Goal: Task Accomplishment & Management: Manage account settings

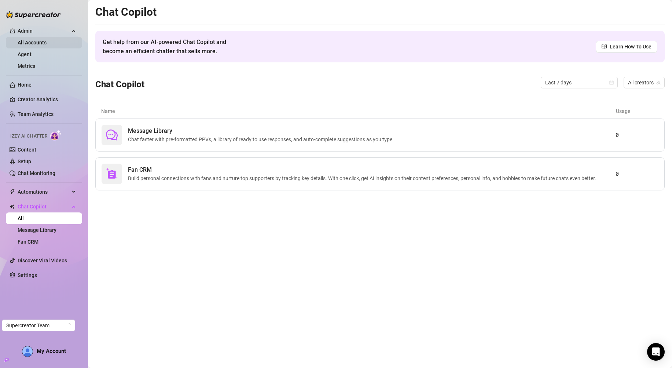
click at [29, 41] on link "All Accounts" at bounding box center [32, 43] width 29 height 6
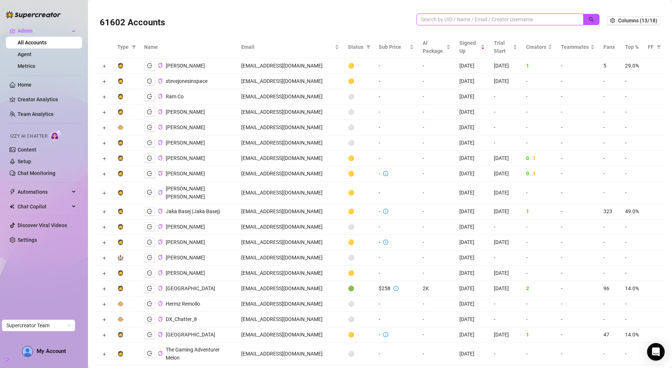
click at [523, 17] on input "search" at bounding box center [497, 19] width 152 height 8
paste input "contact@unlockedtalent.co.uk"
type input "contact@unlockedtalent.co.uk"
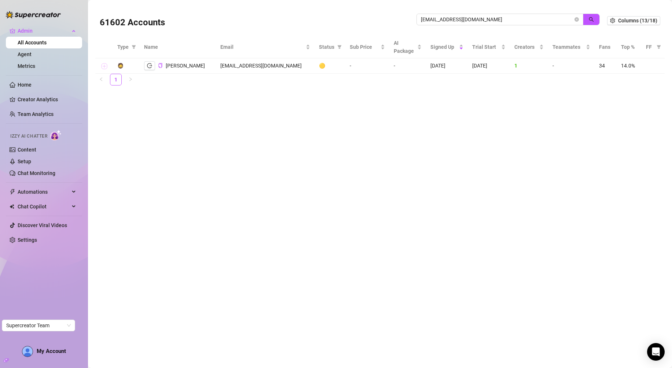
click at [104, 65] on button "Expand row" at bounding box center [104, 66] width 6 height 6
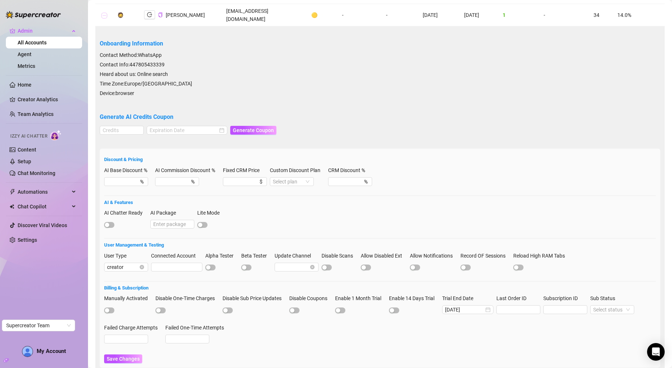
scroll to position [56, 0]
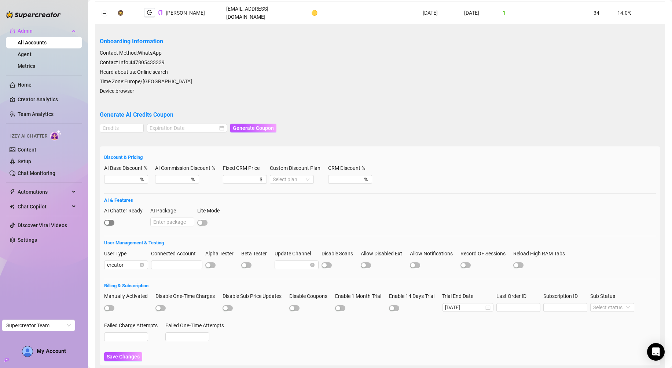
click at [108, 220] on div "button" at bounding box center [107, 222] width 4 height 4
click at [158, 217] on input "AI Package" at bounding box center [172, 221] width 44 height 9
type input "1000"
click at [114, 353] on span "Save Changes" at bounding box center [123, 356] width 33 height 6
click at [177, 217] on input "1000" at bounding box center [172, 221] width 44 height 9
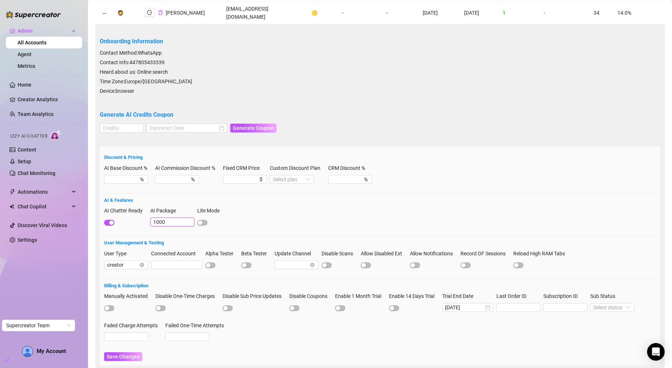
click at [177, 217] on input "1000" at bounding box center [172, 221] width 44 height 9
click at [110, 124] on input at bounding box center [121, 128] width 43 height 8
type input "1"
type input "1000"
click at [150, 124] on input at bounding box center [184, 128] width 68 height 8
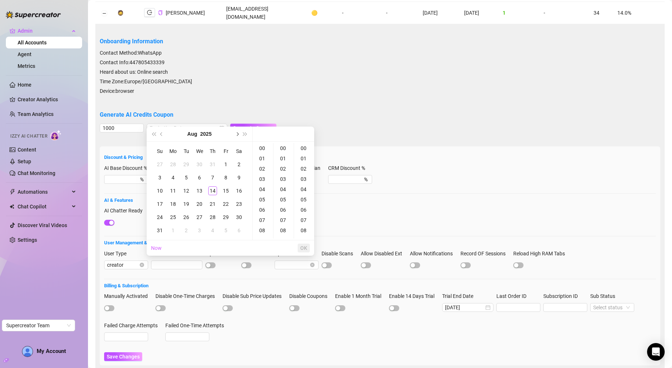
click at [236, 135] on button "Next month (PageDown)" at bounding box center [237, 133] width 8 height 15
click at [163, 191] on div "14" at bounding box center [159, 190] width 9 height 9
click at [306, 234] on div "08" at bounding box center [304, 230] width 18 height 10
type input "2025-09-14 00:00:08"
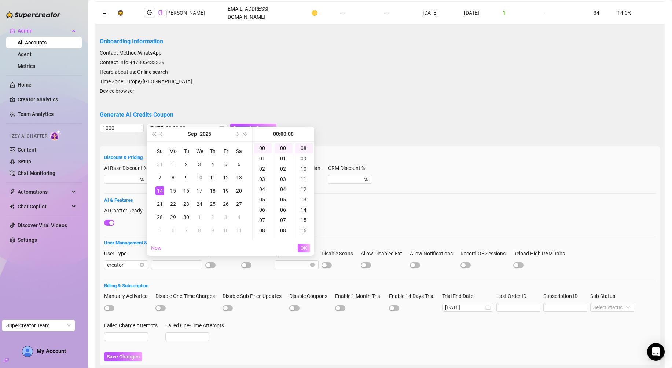
click at [307, 247] on span "OK" at bounding box center [303, 248] width 7 height 6
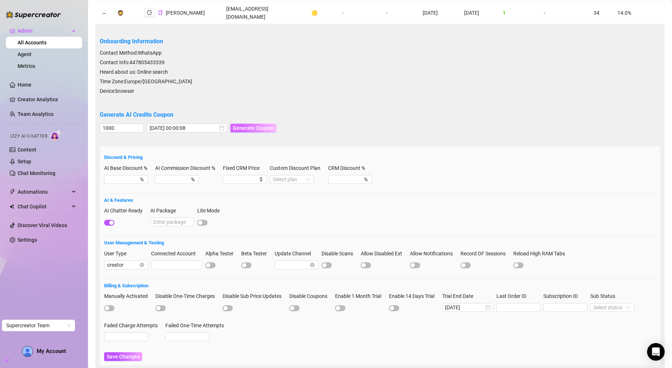
click at [237, 125] on span "Generate Coupon" at bounding box center [253, 128] width 41 height 6
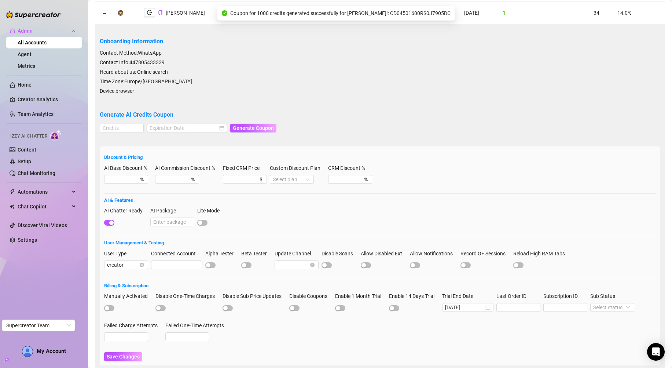
click at [407, 10] on span "Coupon for 1000 credits generated successfully for Ollie Beasley!: CD04501600RS…" at bounding box center [340, 13] width 220 height 8
copy span "CD04501600RS0J7905DC"
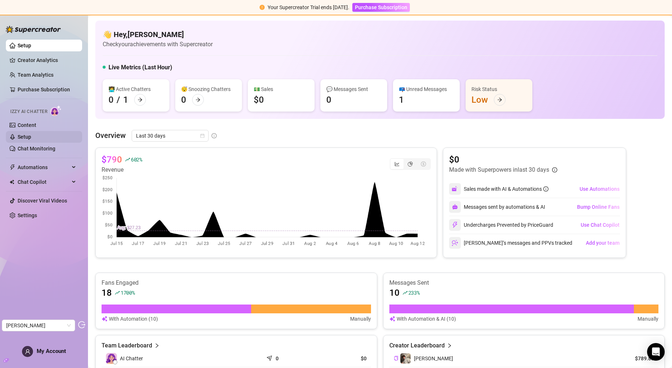
click at [31, 140] on link "Setup" at bounding box center [25, 137] width 14 height 6
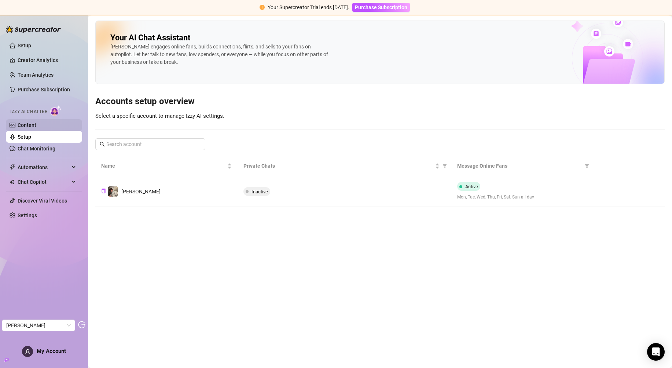
click at [36, 126] on link "Content" at bounding box center [27, 125] width 19 height 6
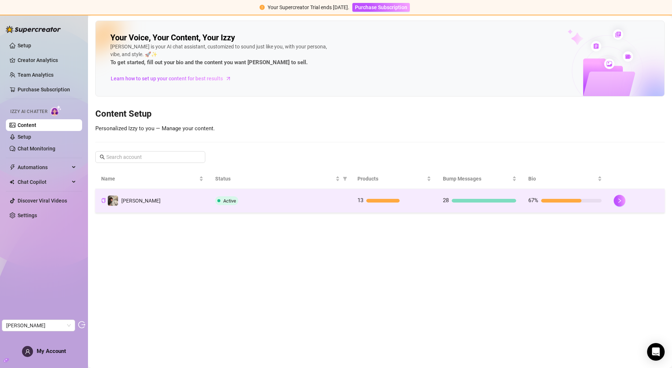
click at [261, 199] on div "Active" at bounding box center [280, 200] width 130 height 9
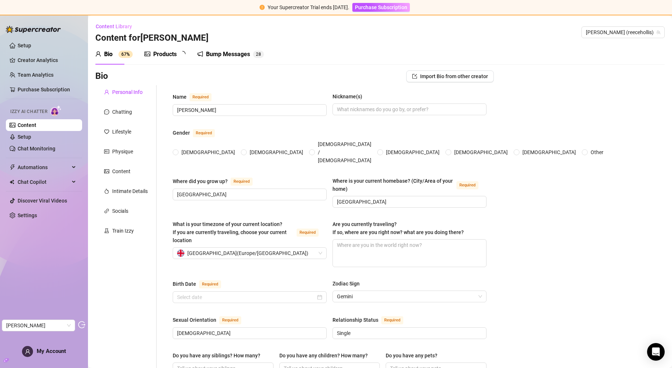
radio input "true"
type input "June 3rd, 2003"
click at [126, 114] on div "Chatting" at bounding box center [122, 112] width 20 height 8
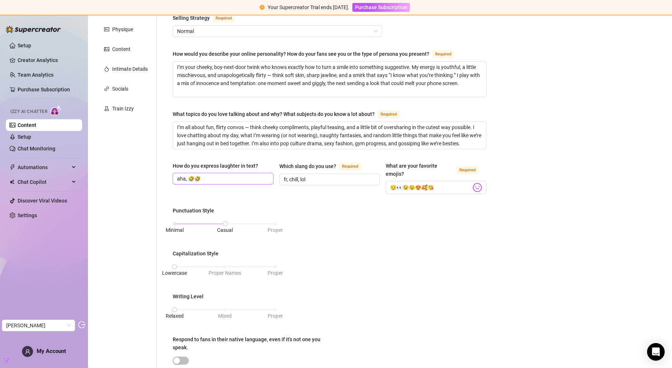
scroll to position [104, 0]
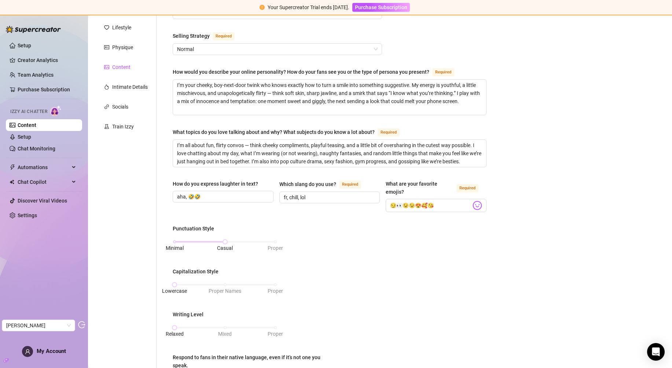
click at [116, 69] on div "Content" at bounding box center [121, 67] width 18 height 8
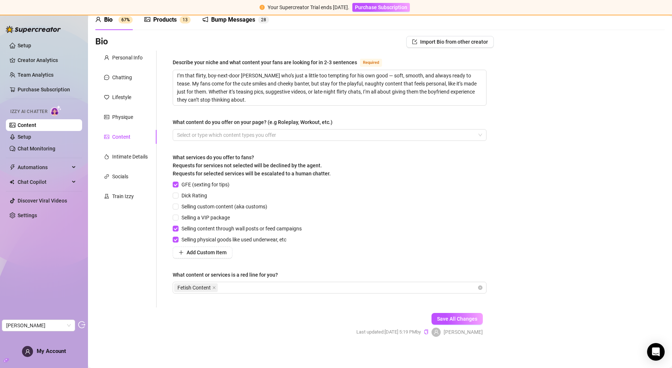
scroll to position [37, 0]
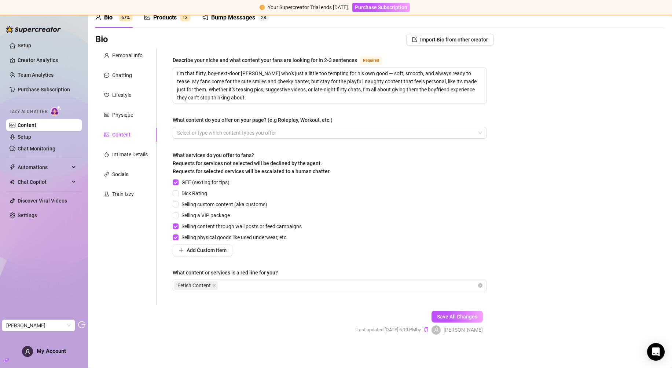
click at [122, 166] on div "Personal Info Chatting Lifestyle Physique Content Intimate Details Socials Trai…" at bounding box center [125, 176] width 61 height 257
click at [121, 173] on div "Socials" at bounding box center [120, 174] width 16 height 8
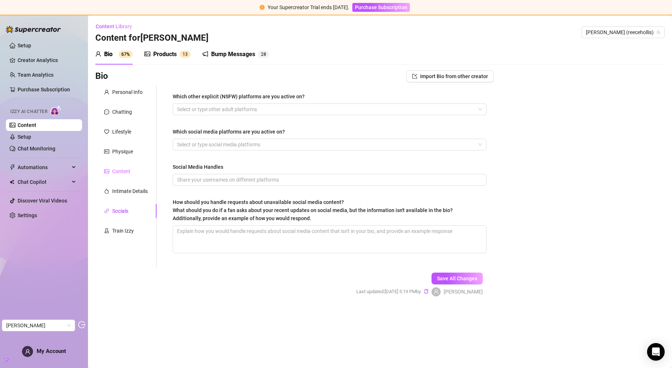
scroll to position [0, 0]
click at [122, 225] on div "Train Izzy" at bounding box center [125, 231] width 61 height 14
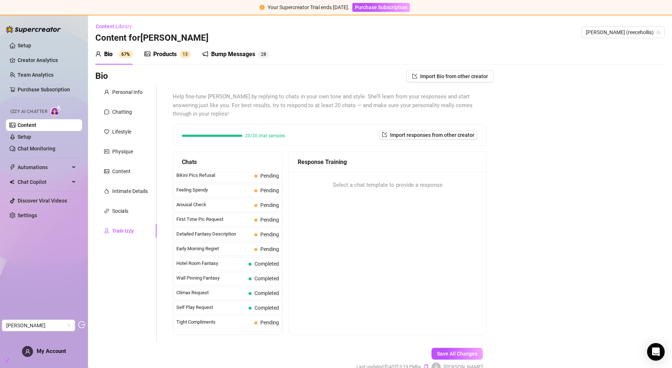
scroll to position [223, 0]
click at [161, 57] on div "Products" at bounding box center [164, 54] width 23 height 9
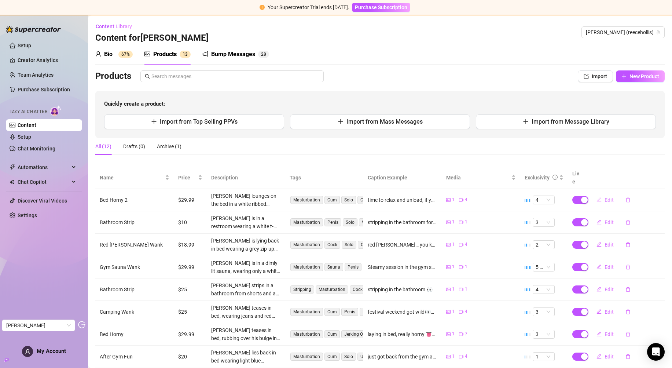
click at [604, 197] on span "Edit" at bounding box center [608, 200] width 9 height 6
type textarea "time to relax and unload, if you know what i mean ;)"
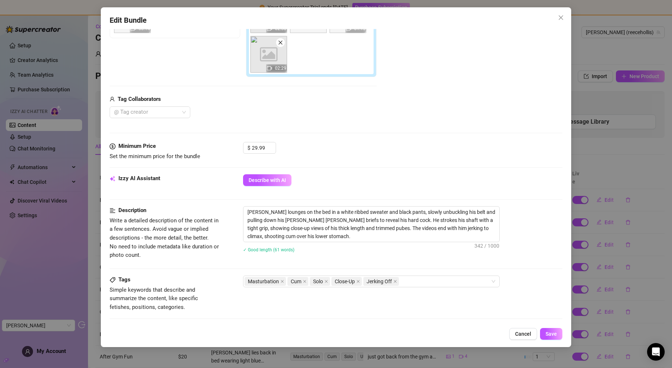
scroll to position [234, 0]
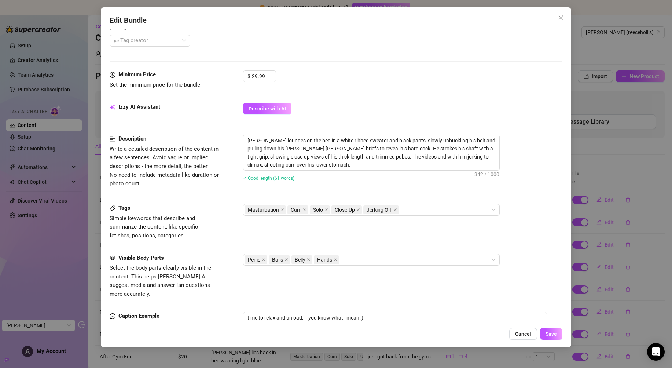
click at [562, 17] on icon "close" at bounding box center [561, 18] width 6 height 6
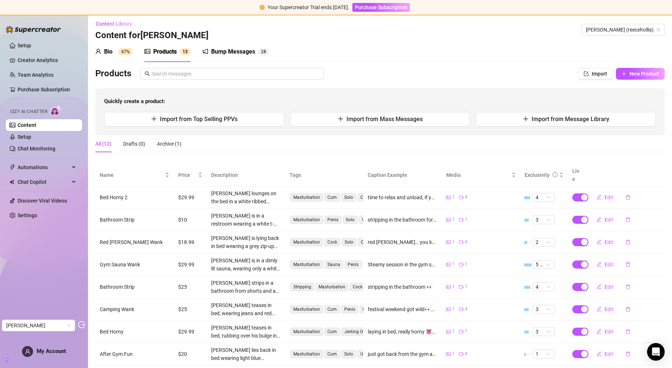
scroll to position [0, 0]
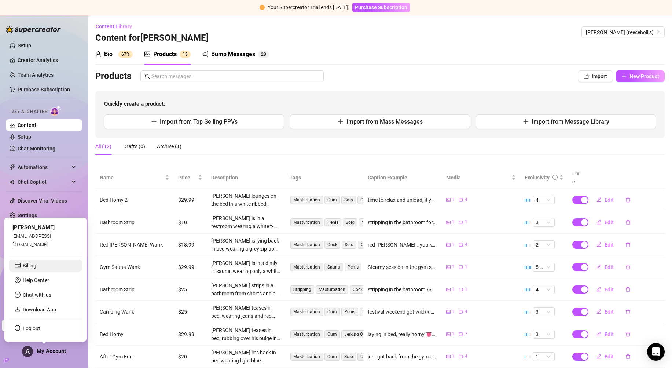
click at [36, 265] on link "Billing" at bounding box center [30, 265] width 14 height 6
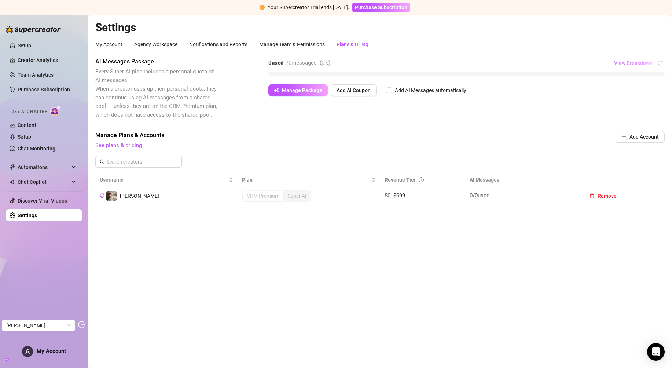
click at [638, 66] on button "View Breakdown" at bounding box center [633, 63] width 39 height 12
click at [638, 63] on span "View Breakdown" at bounding box center [633, 63] width 38 height 6
click at [23, 136] on link "Setup" at bounding box center [25, 137] width 14 height 6
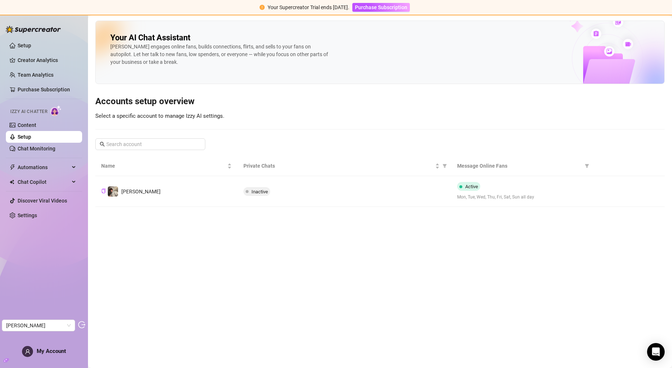
click at [49, 356] on div "My Account" at bounding box center [44, 351] width 44 height 11
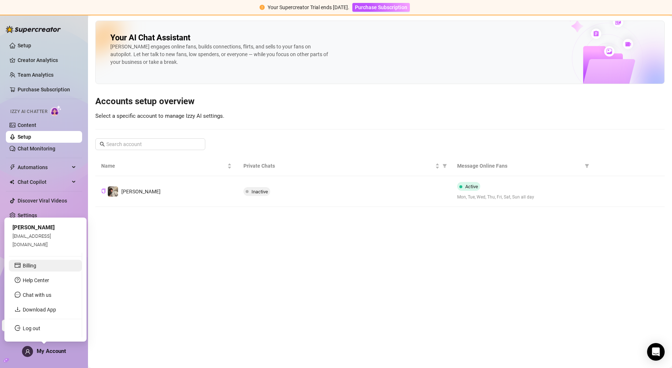
click at [36, 268] on link "Billing" at bounding box center [30, 265] width 14 height 6
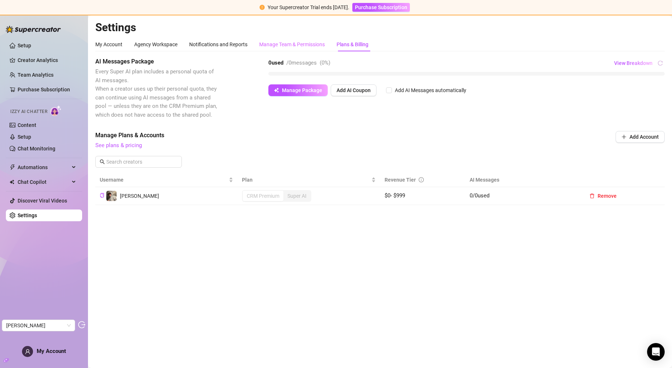
click at [304, 49] on div "Manage Team & Permissions" at bounding box center [292, 44] width 66 height 14
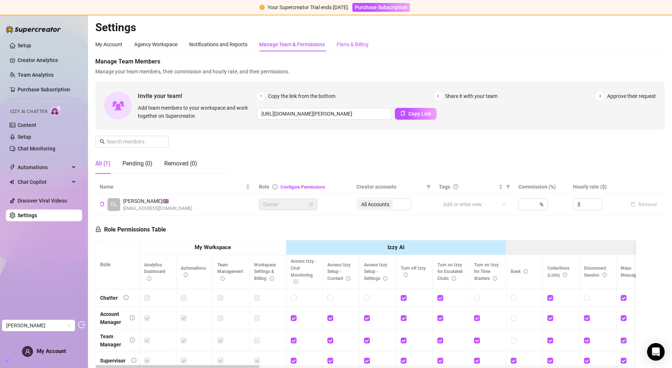
click at [358, 45] on div "Plans & Billing" at bounding box center [352, 44] width 32 height 8
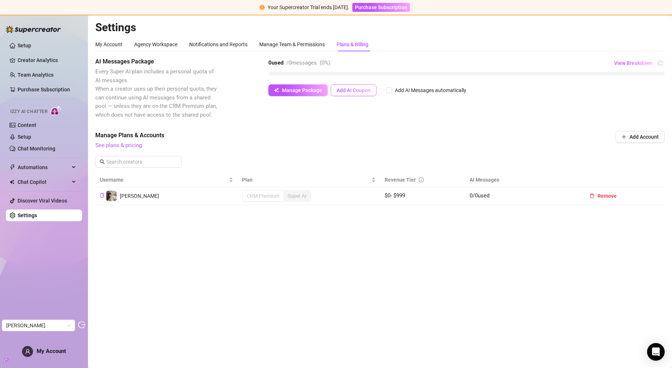
click at [349, 88] on span "Add AI Coupon" at bounding box center [353, 90] width 34 height 6
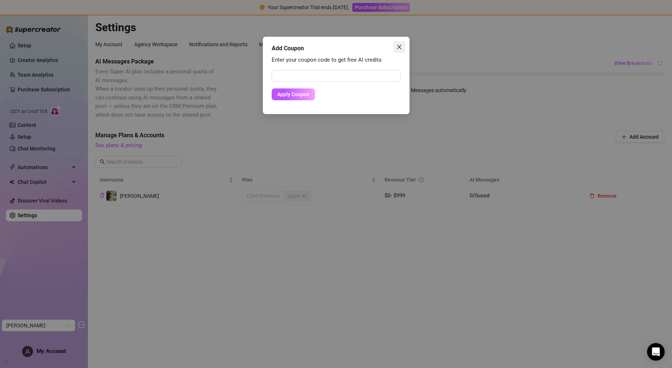
click at [402, 41] on button "Close" at bounding box center [399, 47] width 12 height 12
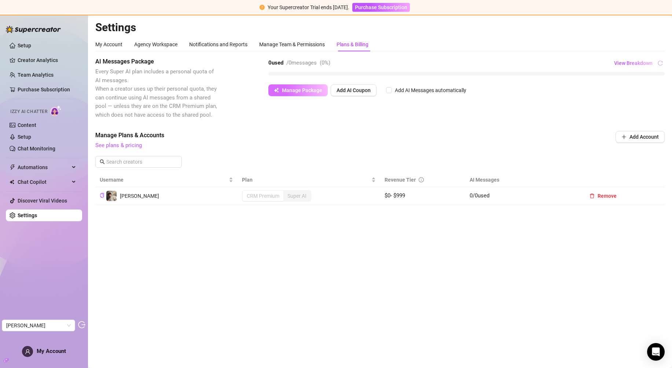
click at [302, 90] on span "Manage Package" at bounding box center [302, 90] width 40 height 6
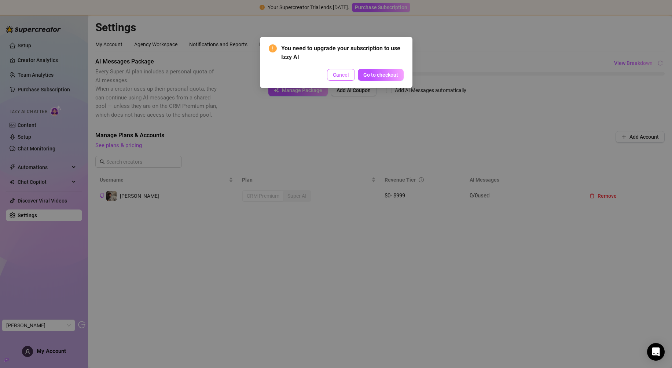
click at [343, 74] on span "Cancel" at bounding box center [341, 75] width 16 height 6
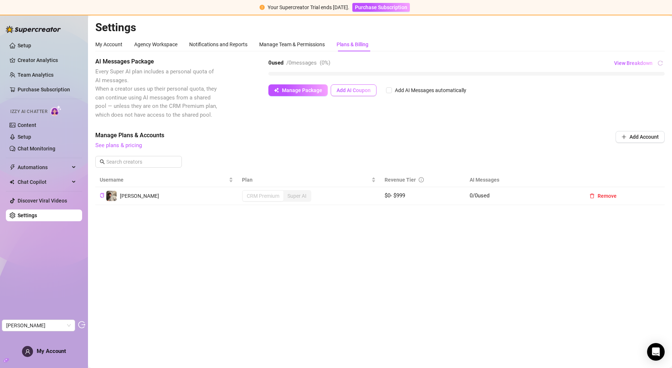
click at [353, 91] on span "Add AI Coupon" at bounding box center [353, 90] width 34 height 6
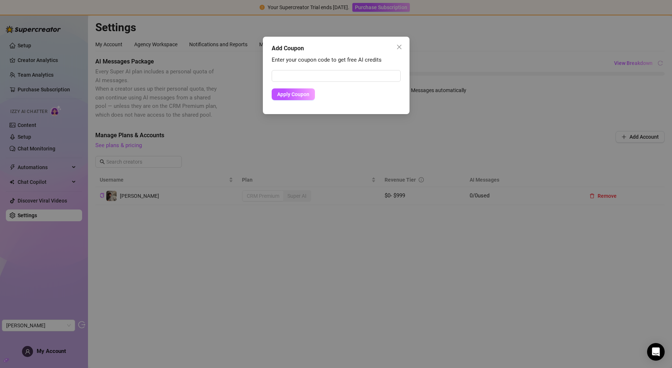
click at [319, 85] on form "Apply Coupon" at bounding box center [336, 85] width 129 height 30
click at [319, 77] on input "text" at bounding box center [336, 76] width 129 height 12
paste input "CD04501600RS0J7905DC"
type input "CD04501600RS0J7905DC"
click at [303, 95] on span "Apply Coupon" at bounding box center [293, 94] width 32 height 6
